Goal: Navigation & Orientation: Find specific page/section

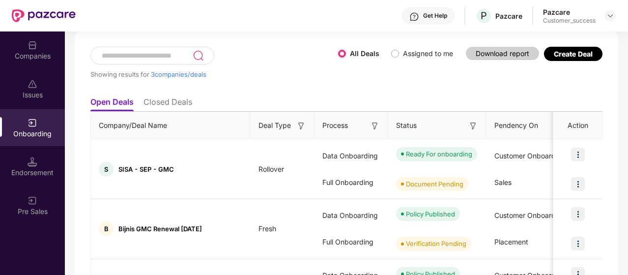
scroll to position [70, 0]
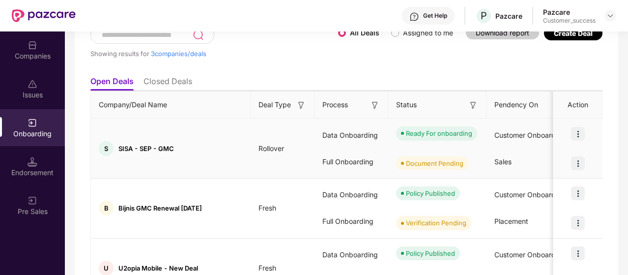
click at [577, 134] on img at bounding box center [578, 134] width 14 height 14
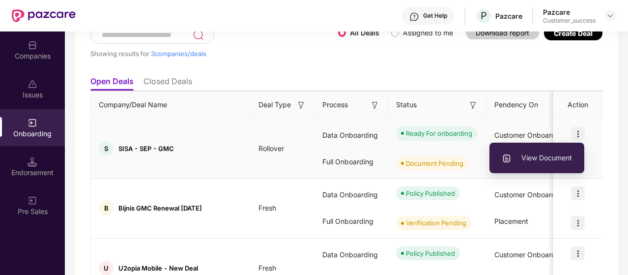
click at [577, 134] on img at bounding box center [578, 134] width 14 height 14
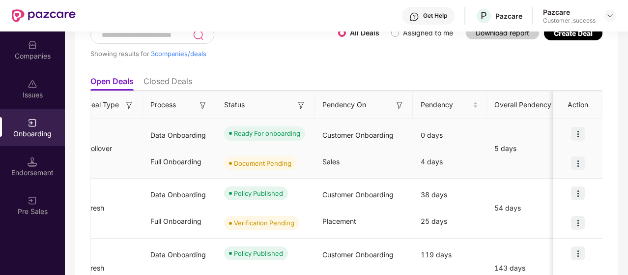
scroll to position [0, 0]
